Goal: Information Seeking & Learning: Compare options

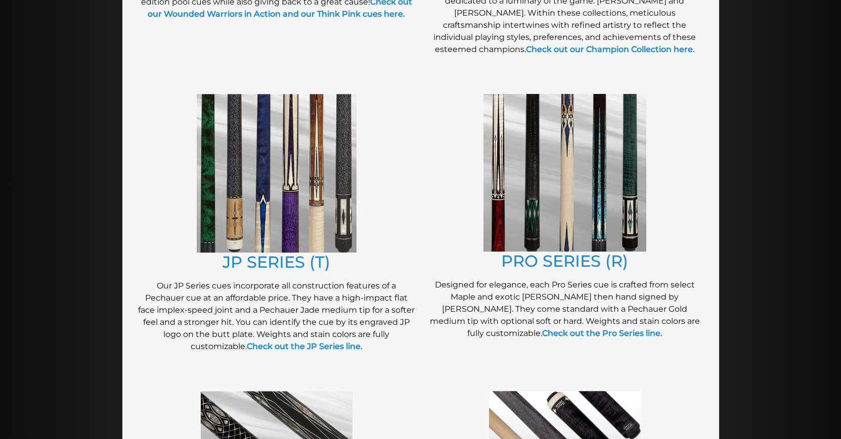
scroll to position [413, 0]
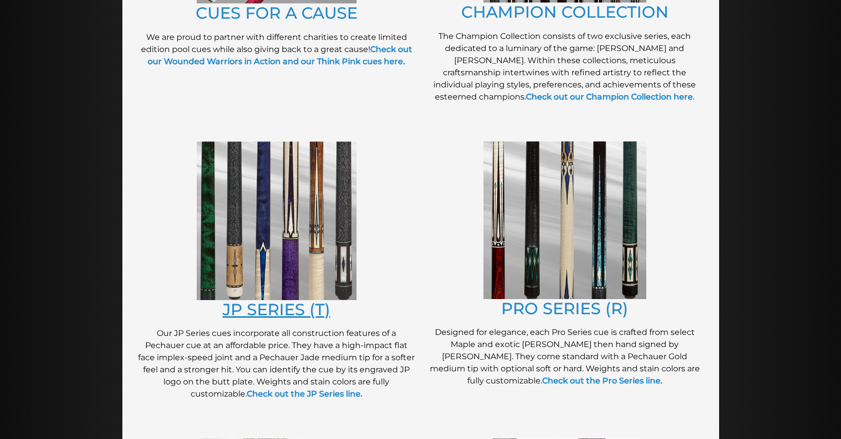
click at [262, 304] on link "JP SERIES (T)" at bounding box center [276, 310] width 108 height 20
click at [555, 313] on link "PRO SERIES (R)" at bounding box center [564, 309] width 127 height 20
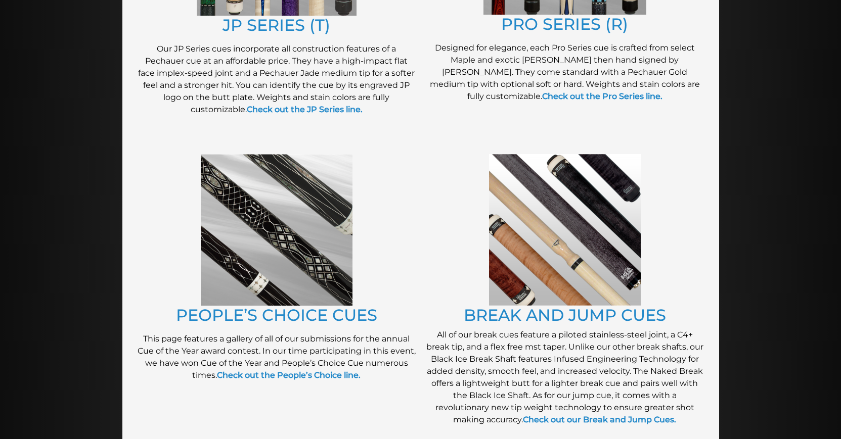
scroll to position [722, 0]
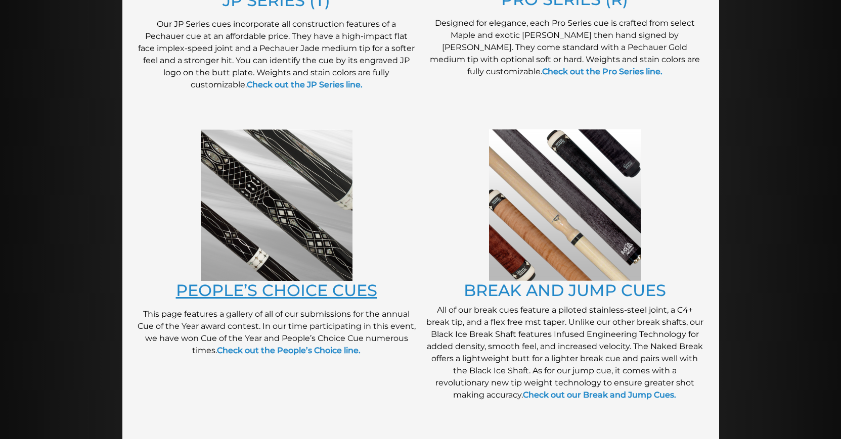
click at [339, 288] on link "PEOPLE’S CHOICE CUES" at bounding box center [276, 291] width 201 height 20
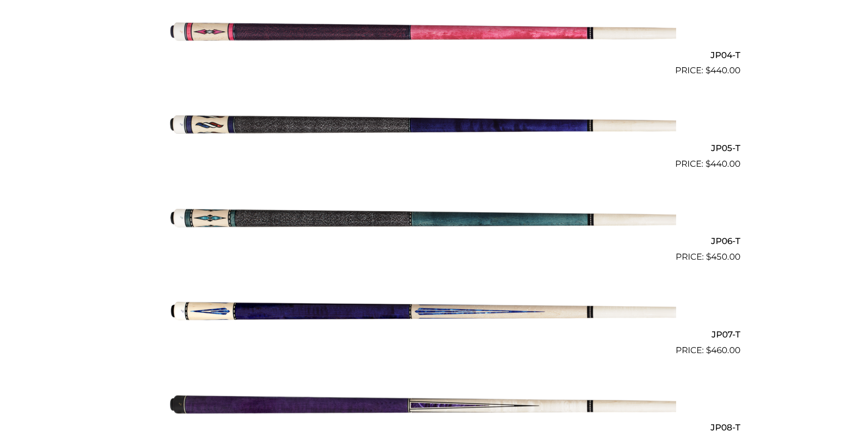
scroll to position [670, 0]
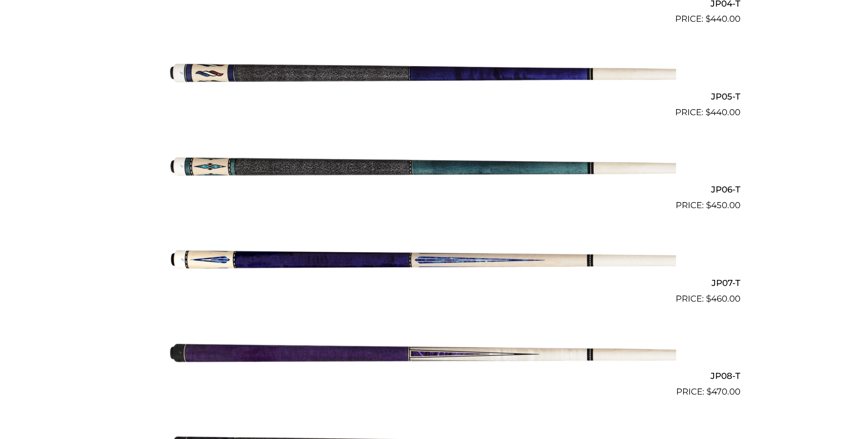
click at [354, 262] on img at bounding box center [420, 258] width 511 height 85
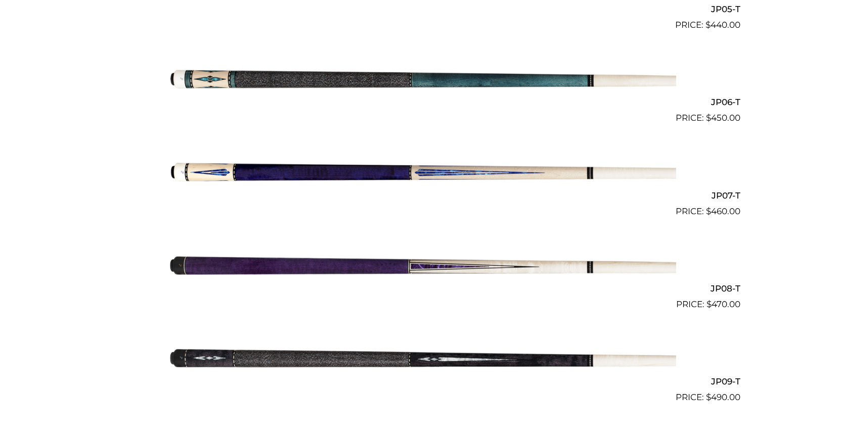
scroll to position [773, 0]
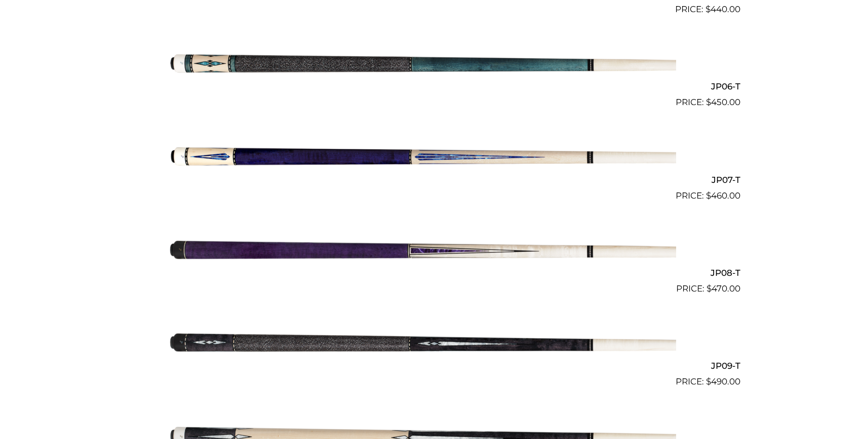
click at [387, 249] on img at bounding box center [420, 249] width 511 height 85
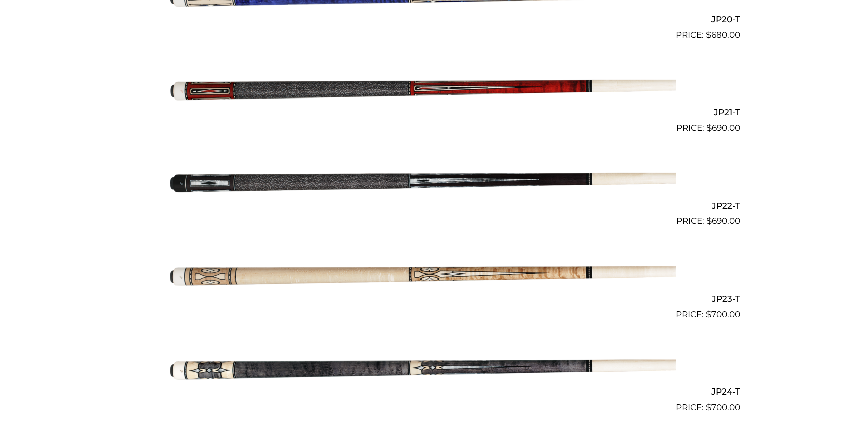
scroll to position [2166, 0]
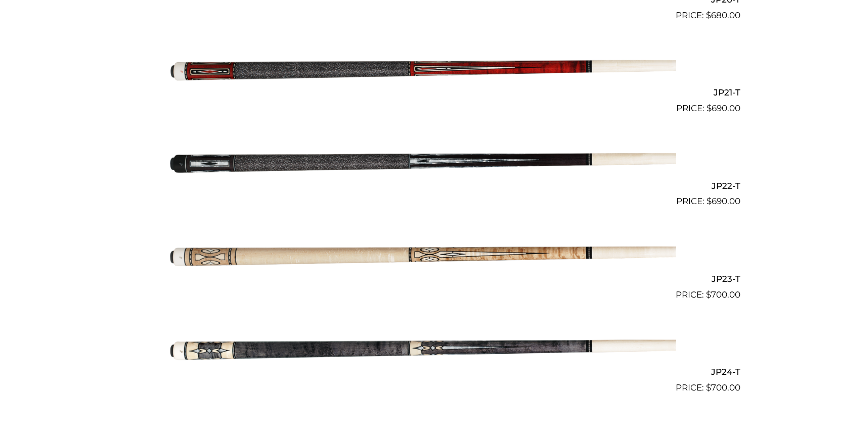
click at [308, 250] on img at bounding box center [420, 254] width 511 height 85
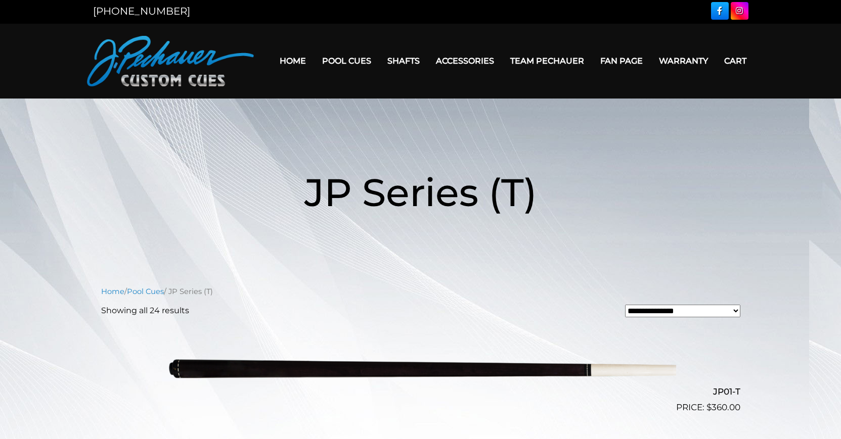
scroll to position [0, 0]
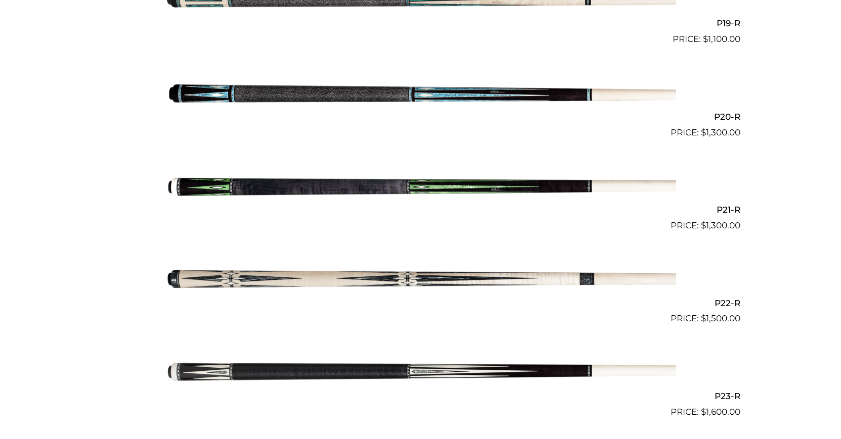
scroll to position [2063, 0]
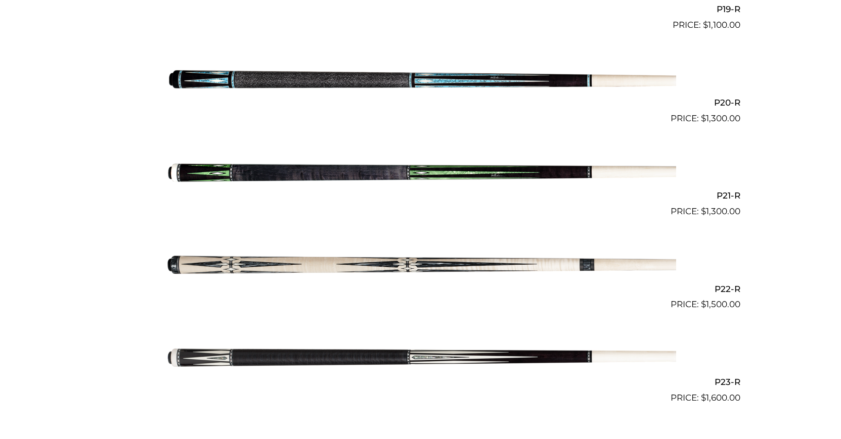
click at [447, 262] on img at bounding box center [420, 264] width 511 height 85
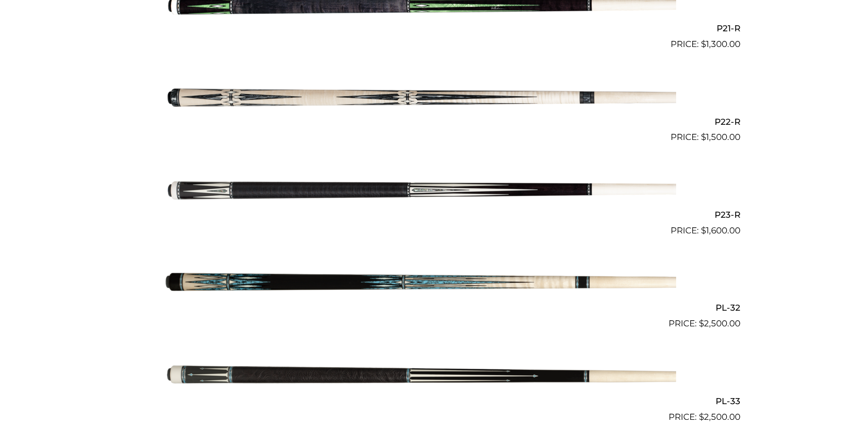
scroll to position [2269, 0]
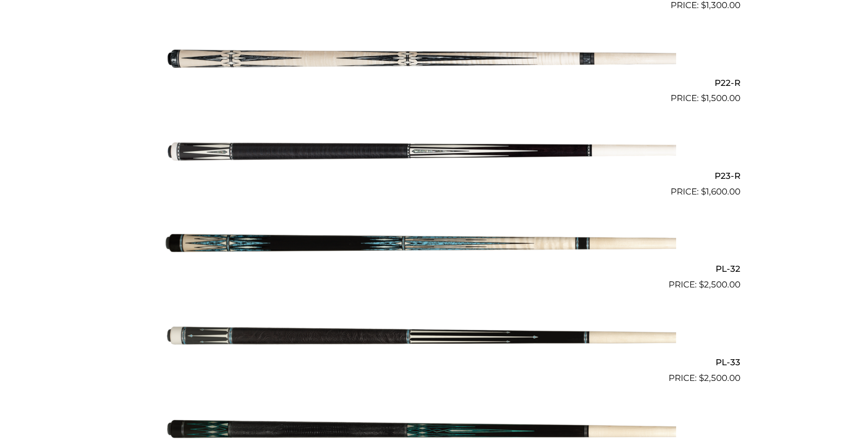
click at [426, 242] on img at bounding box center [420, 245] width 511 height 85
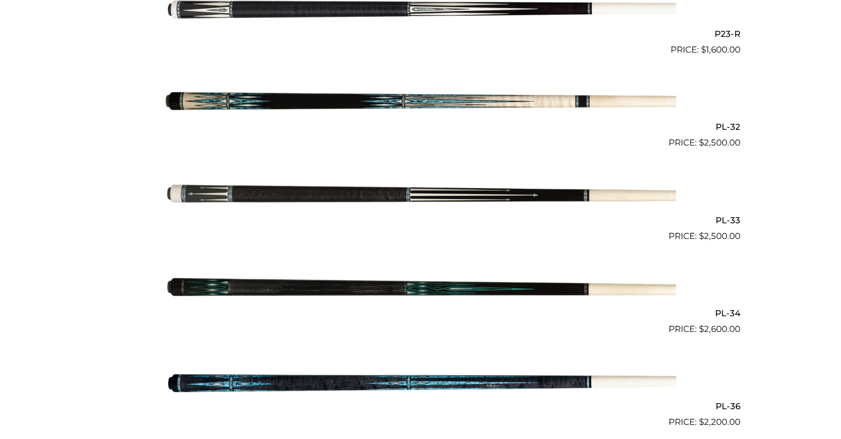
scroll to position [2423, 0]
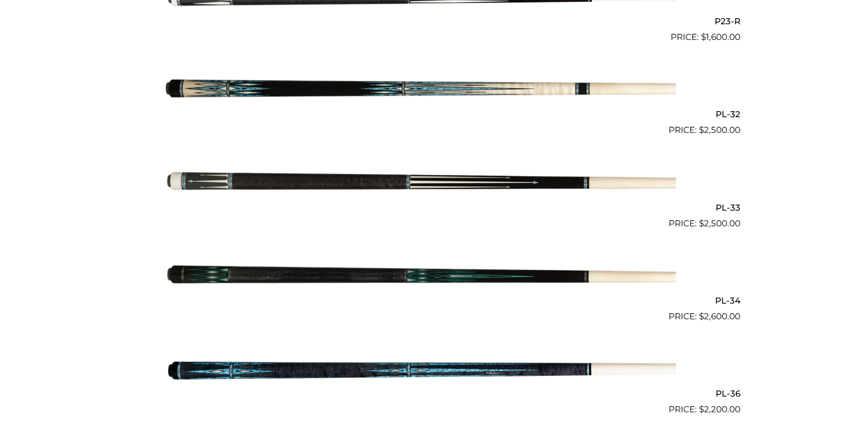
click at [399, 271] on img at bounding box center [420, 277] width 511 height 85
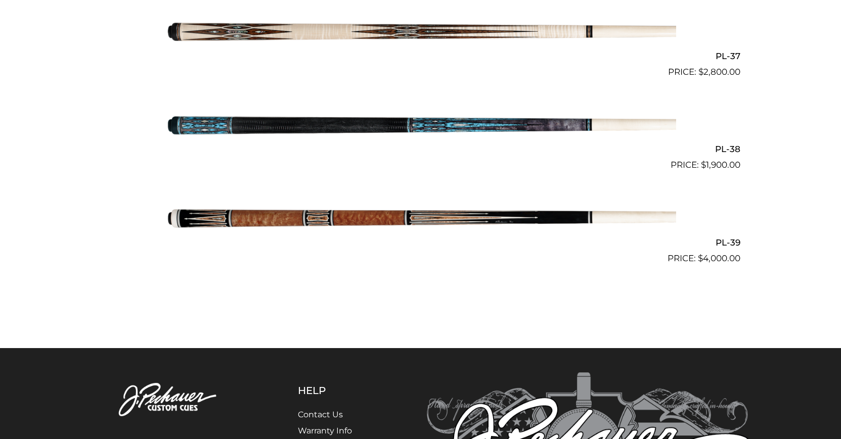
scroll to position [2888, 0]
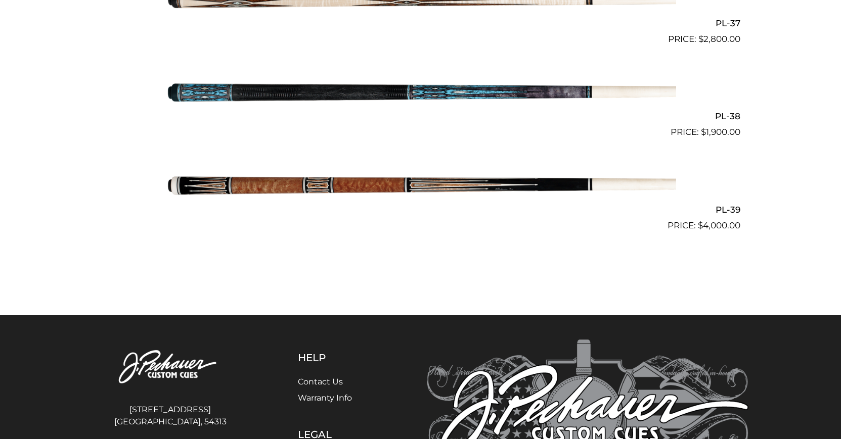
click at [444, 176] on img at bounding box center [420, 185] width 511 height 85
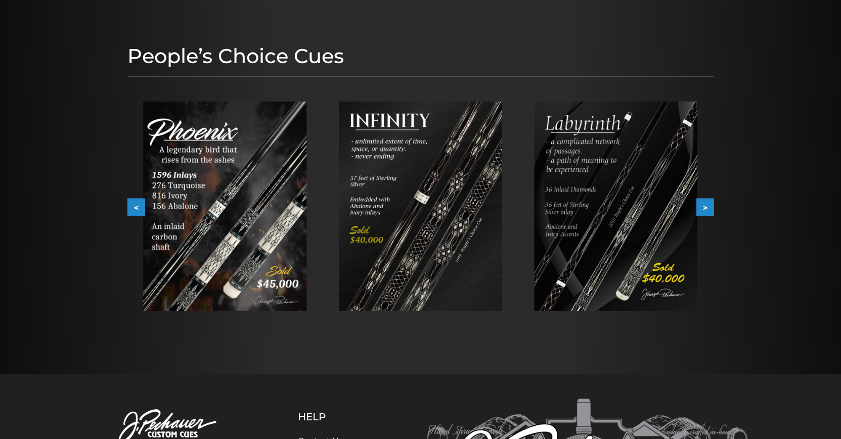
scroll to position [103, 0]
click at [257, 213] on img at bounding box center [224, 206] width 163 height 210
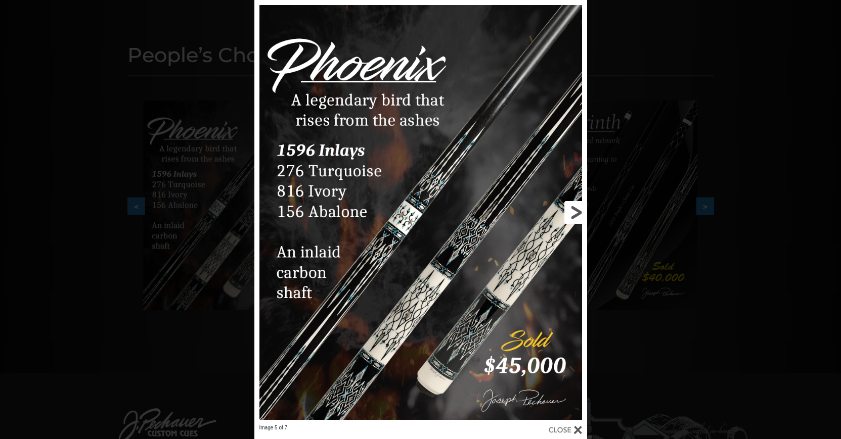
click at [473, 306] on link at bounding box center [512, 212] width 150 height 425
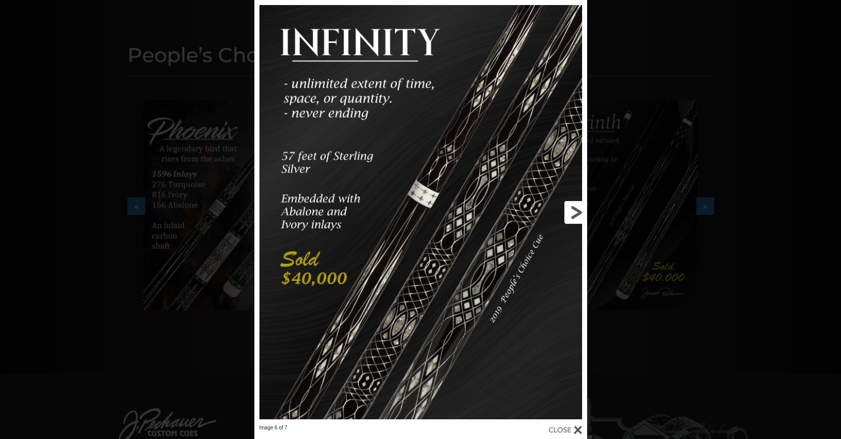
click at [573, 212] on link at bounding box center [512, 212] width 150 height 425
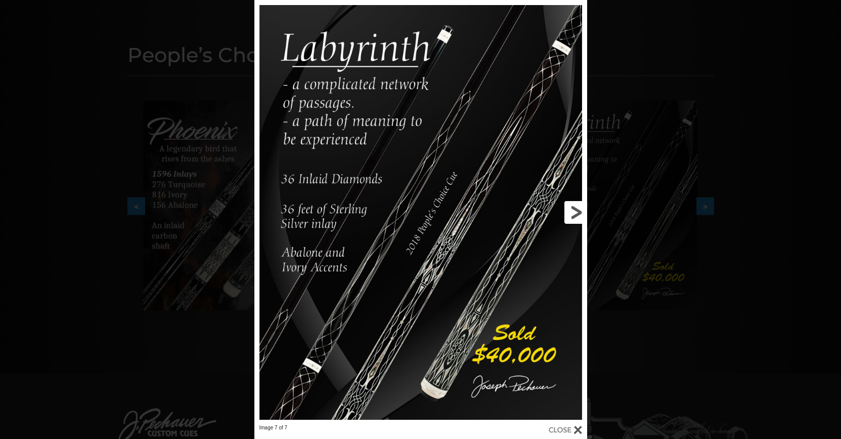
click at [573, 212] on link at bounding box center [512, 212] width 150 height 425
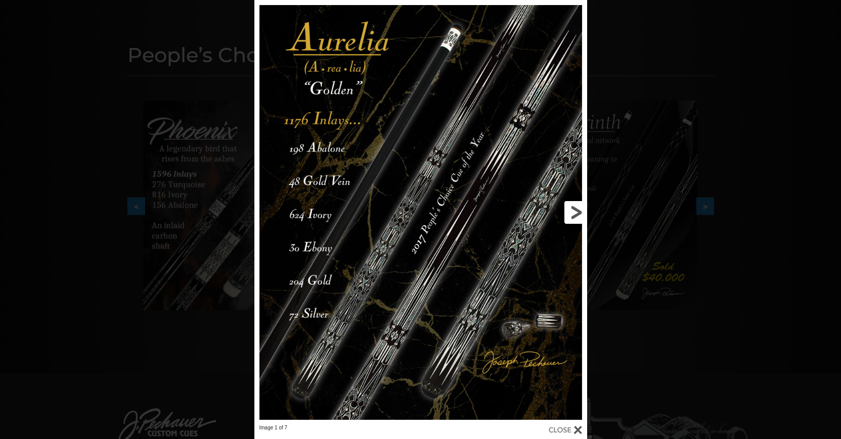
click at [573, 212] on link at bounding box center [512, 212] width 150 height 425
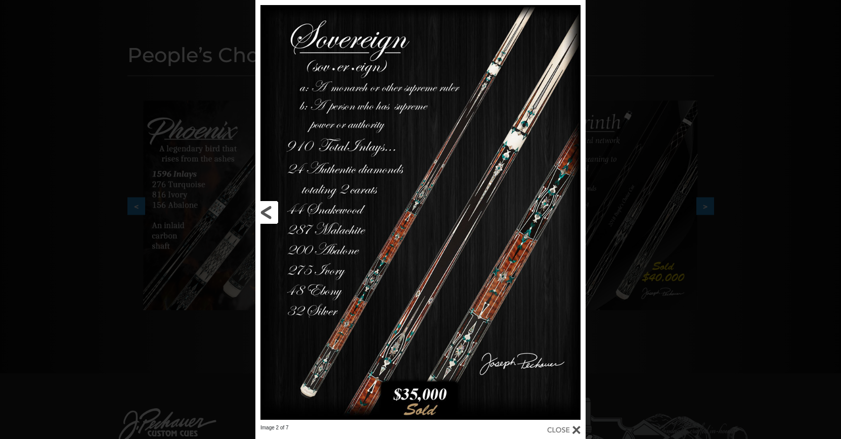
click at [274, 205] on link at bounding box center [329, 212] width 149 height 425
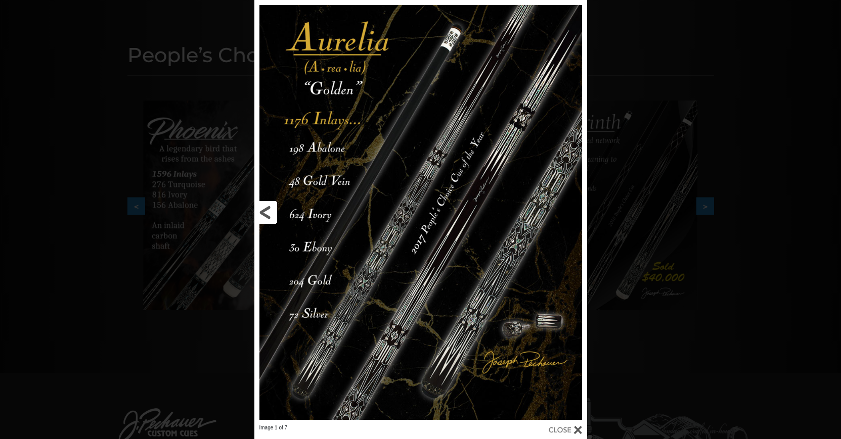
click at [274, 205] on link at bounding box center [329, 212] width 150 height 425
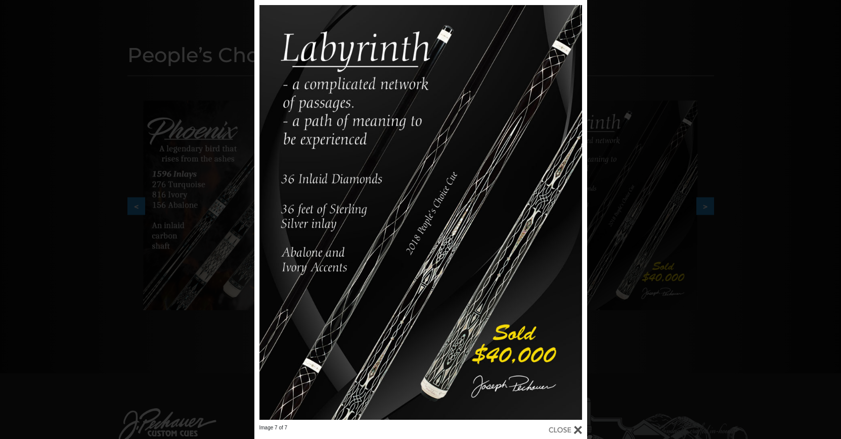
click at [758, 177] on div "Image 7 of 7" at bounding box center [420, 219] width 841 height 439
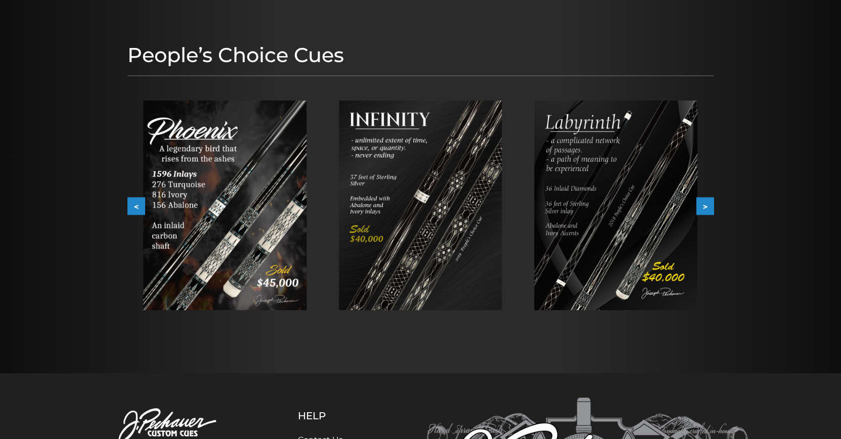
click at [307, 261] on div at bounding box center [225, 205] width 196 height 242
click at [251, 268] on img at bounding box center [224, 206] width 163 height 210
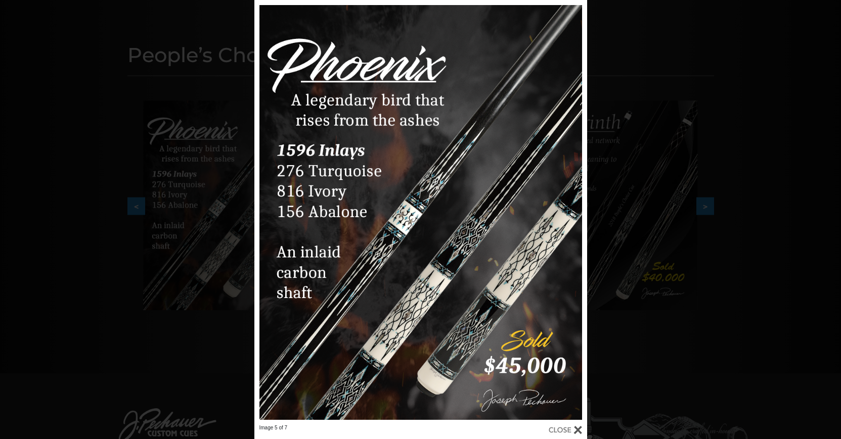
click at [427, 296] on div at bounding box center [420, 212] width 333 height 425
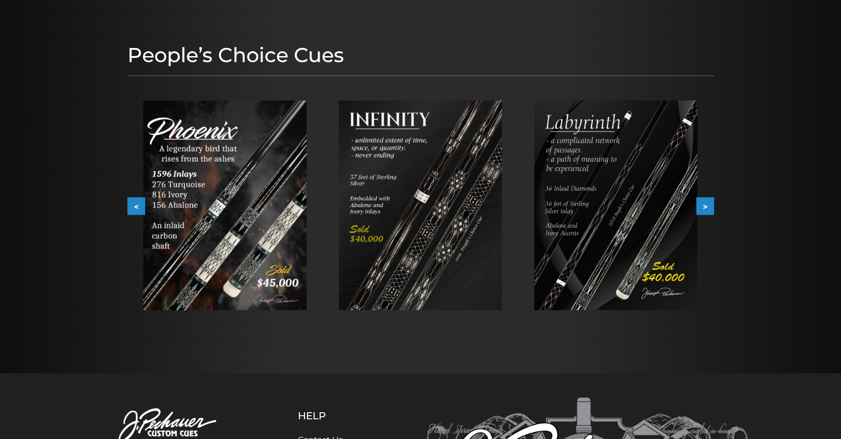
click at [181, 181] on img at bounding box center [224, 206] width 163 height 210
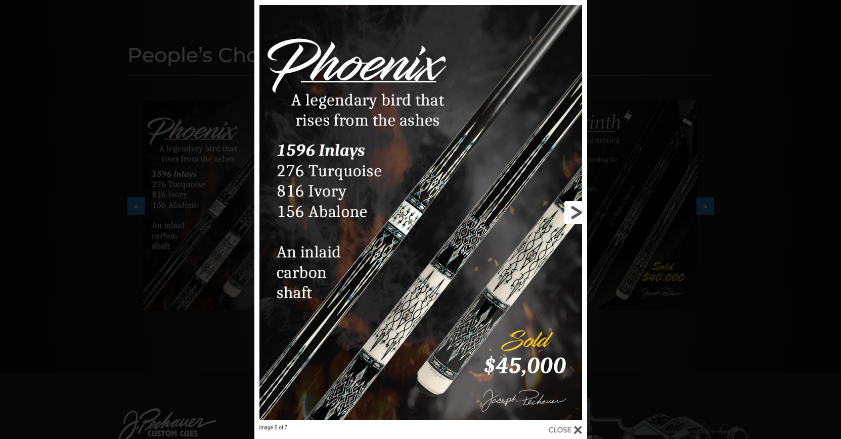
click at [569, 211] on link at bounding box center [512, 212] width 150 height 425
